Goal: Task Accomplishment & Management: Manage account settings

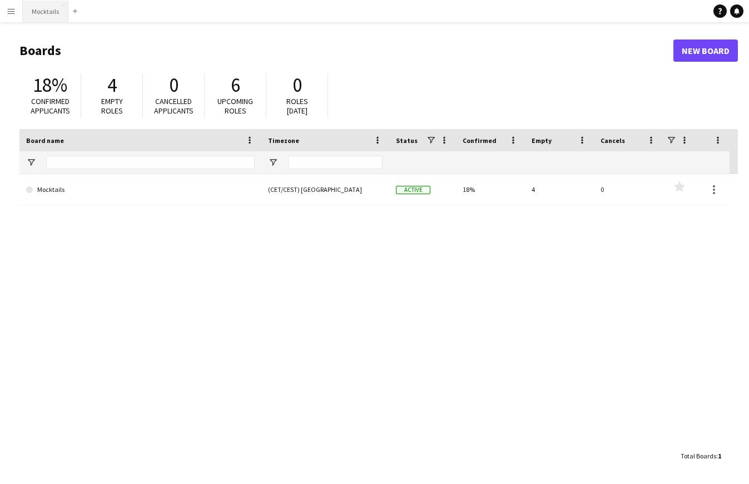
click at [41, 16] on button "Mocktails Close" at bounding box center [46, 12] width 46 height 22
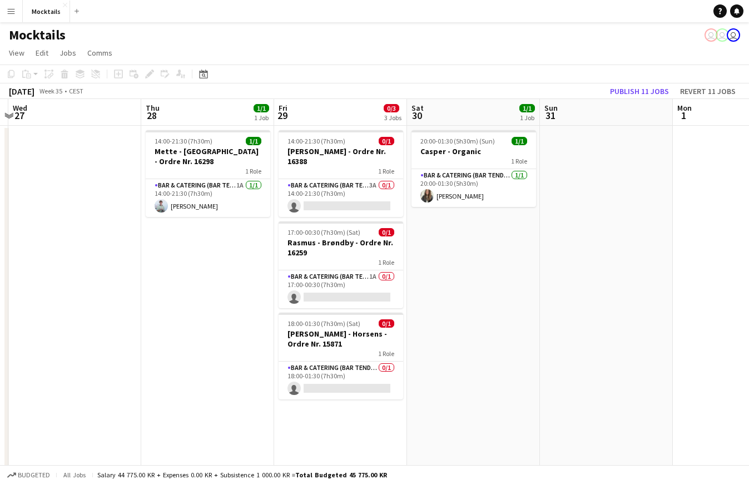
scroll to position [0, 482]
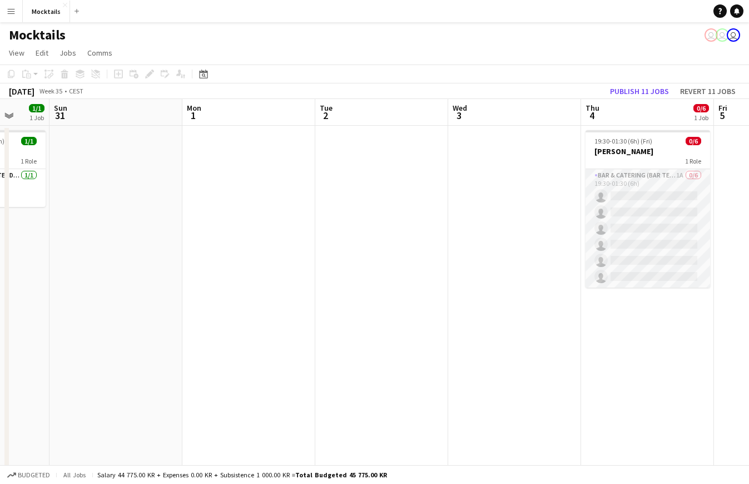
click at [645, 215] on app-card-role "Bar & Catering (Bar Tender) 1A 0/6 19:30-01:30 (6h) single-neutral-actions sing…" at bounding box center [647, 228] width 125 height 118
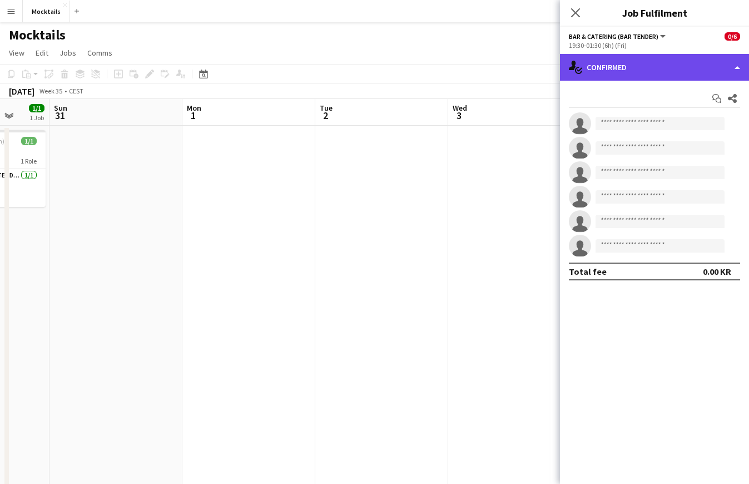
click at [664, 66] on div "single-neutral-actions-check-2 Confirmed" at bounding box center [654, 67] width 189 height 27
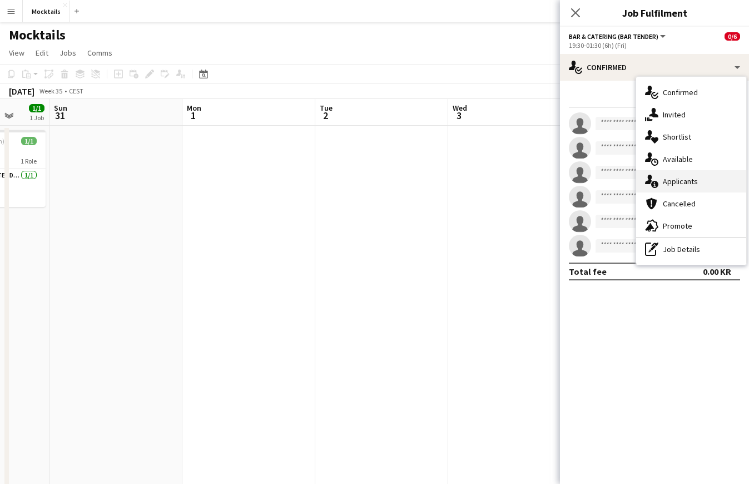
click at [691, 183] on div "single-neutral-actions-information Applicants" at bounding box center [691, 181] width 110 height 22
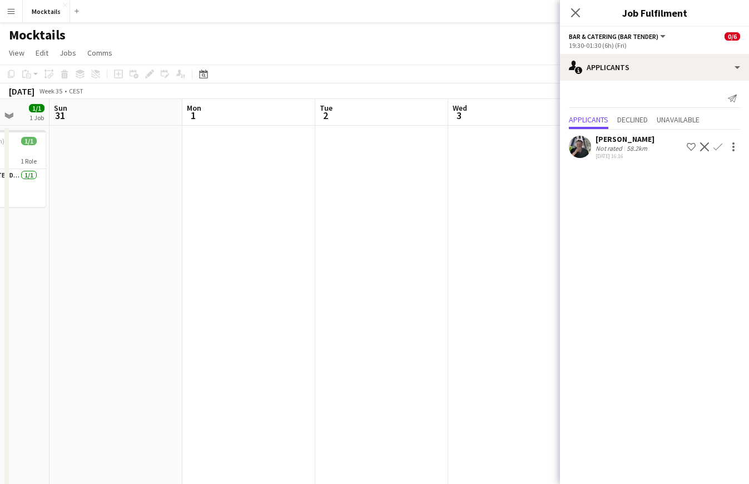
click at [720, 145] on app-icon "Confirm" at bounding box center [717, 146] width 9 height 9
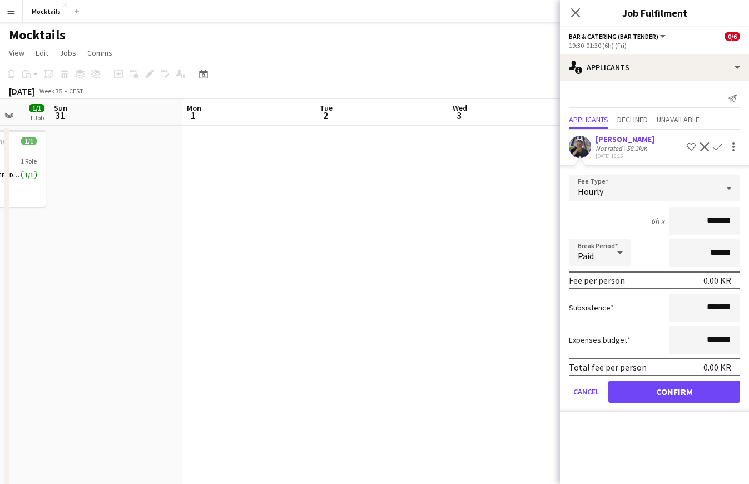
click at [707, 220] on input "*******" at bounding box center [704, 221] width 71 height 28
type input "******"
click at [706, 395] on button "Confirm" at bounding box center [674, 391] width 132 height 22
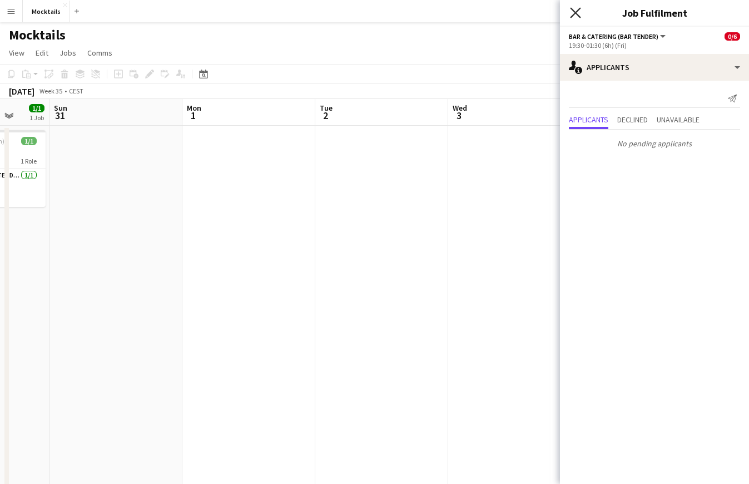
click at [573, 8] on icon "Close pop-in" at bounding box center [575, 12] width 11 height 11
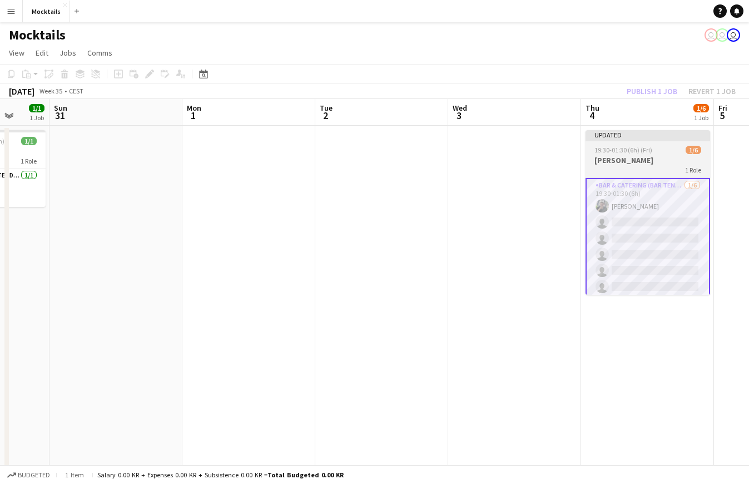
click at [638, 158] on h3 "[PERSON_NAME]" at bounding box center [647, 160] width 125 height 10
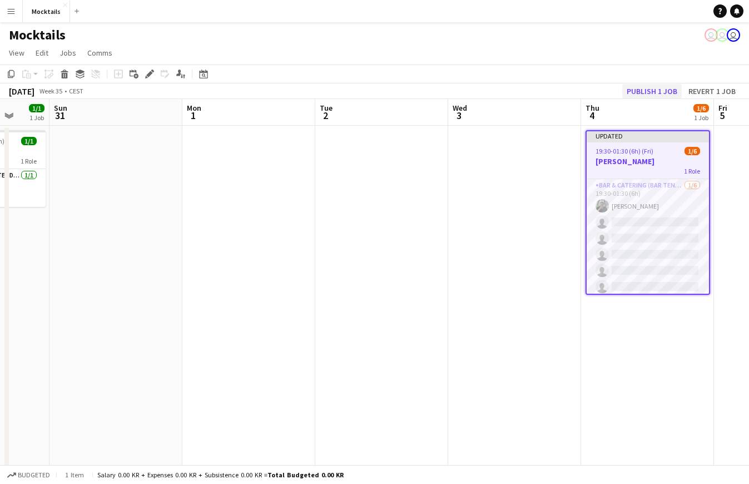
click at [663, 87] on button "Publish 1 job" at bounding box center [651, 91] width 59 height 14
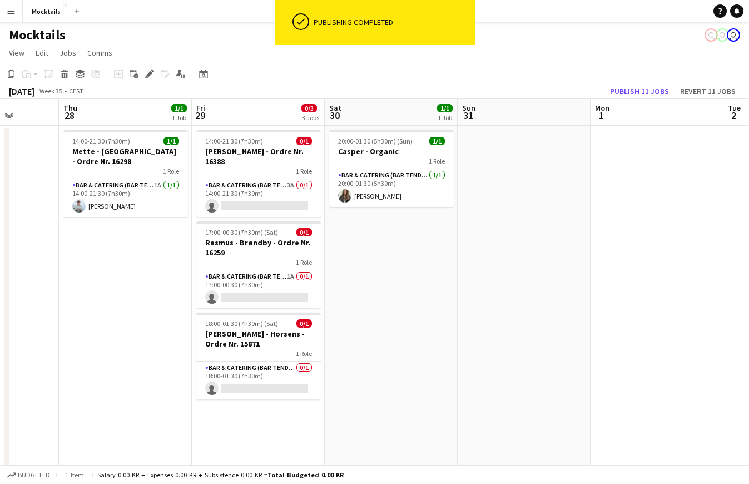
scroll to position [0, 339]
click at [267, 380] on app-card-role "Bar & Catering (Bar Tender) 0/1 18:00-01:30 (7h30m) single-neutral-actions" at bounding box center [259, 380] width 125 height 38
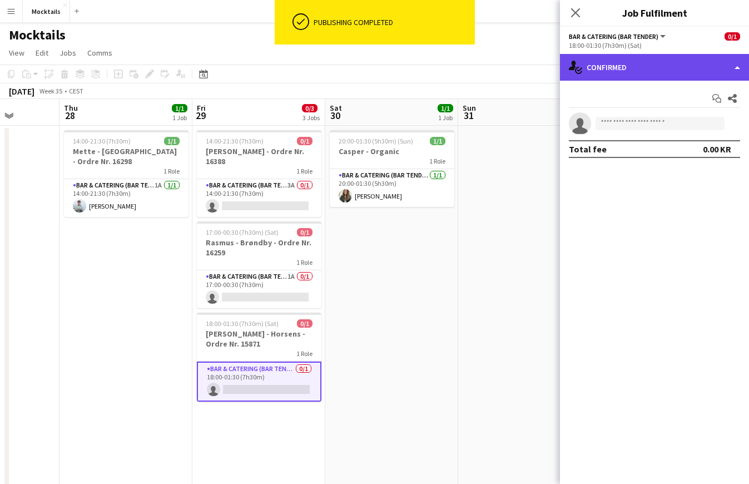
click at [657, 67] on div "single-neutral-actions-check-2 Confirmed" at bounding box center [654, 67] width 189 height 27
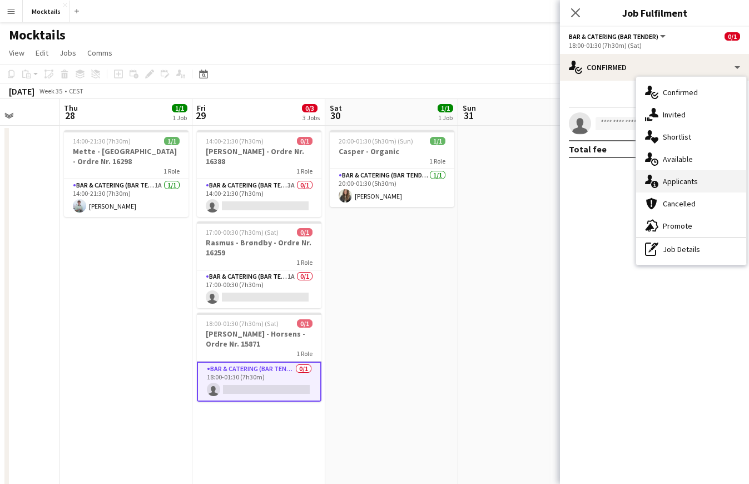
click at [683, 178] on div "single-neutral-actions-information Applicants" at bounding box center [691, 181] width 110 height 22
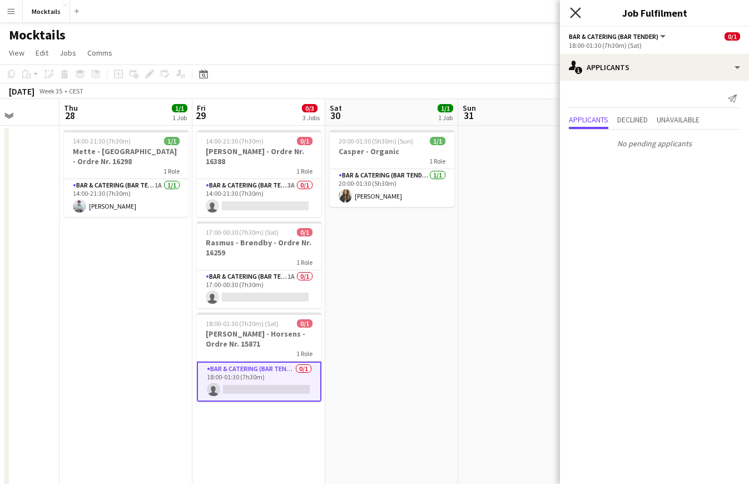
click at [575, 13] on icon at bounding box center [575, 12] width 11 height 11
